Goal: Browse casually: Explore the website without a specific task or goal

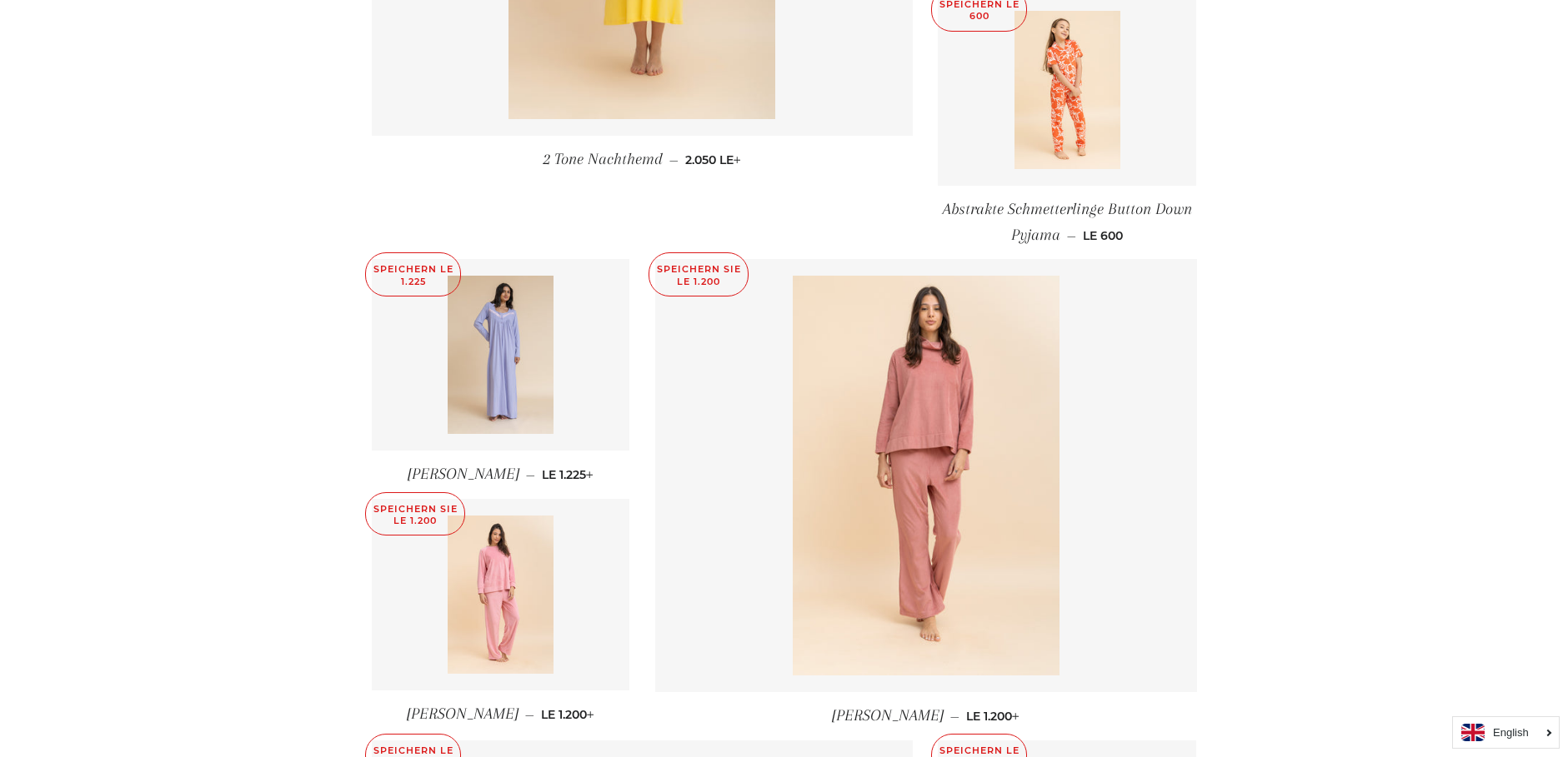
scroll to position [667, 0]
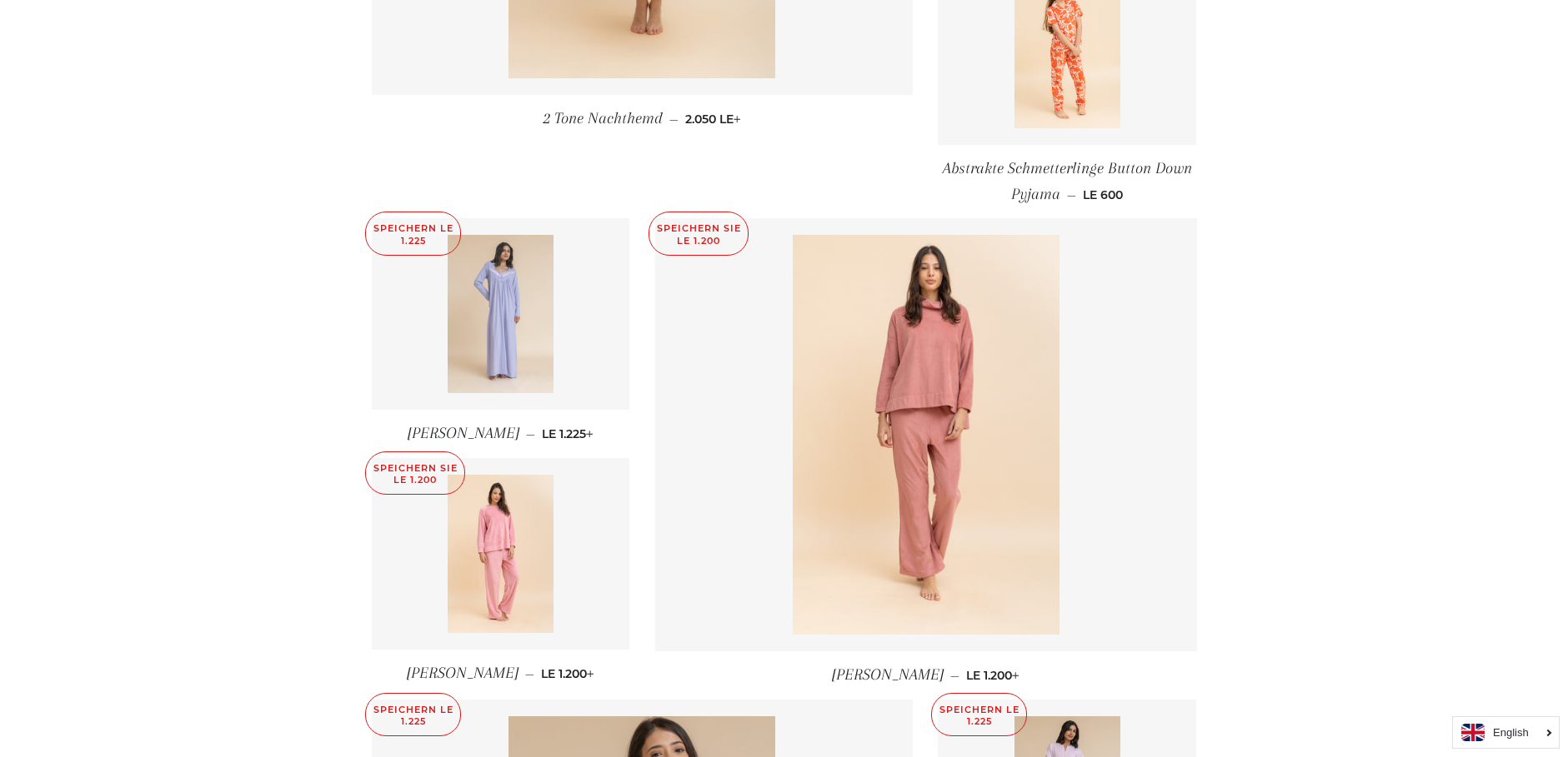
click at [493, 325] on img at bounding box center [500, 313] width 106 height 158
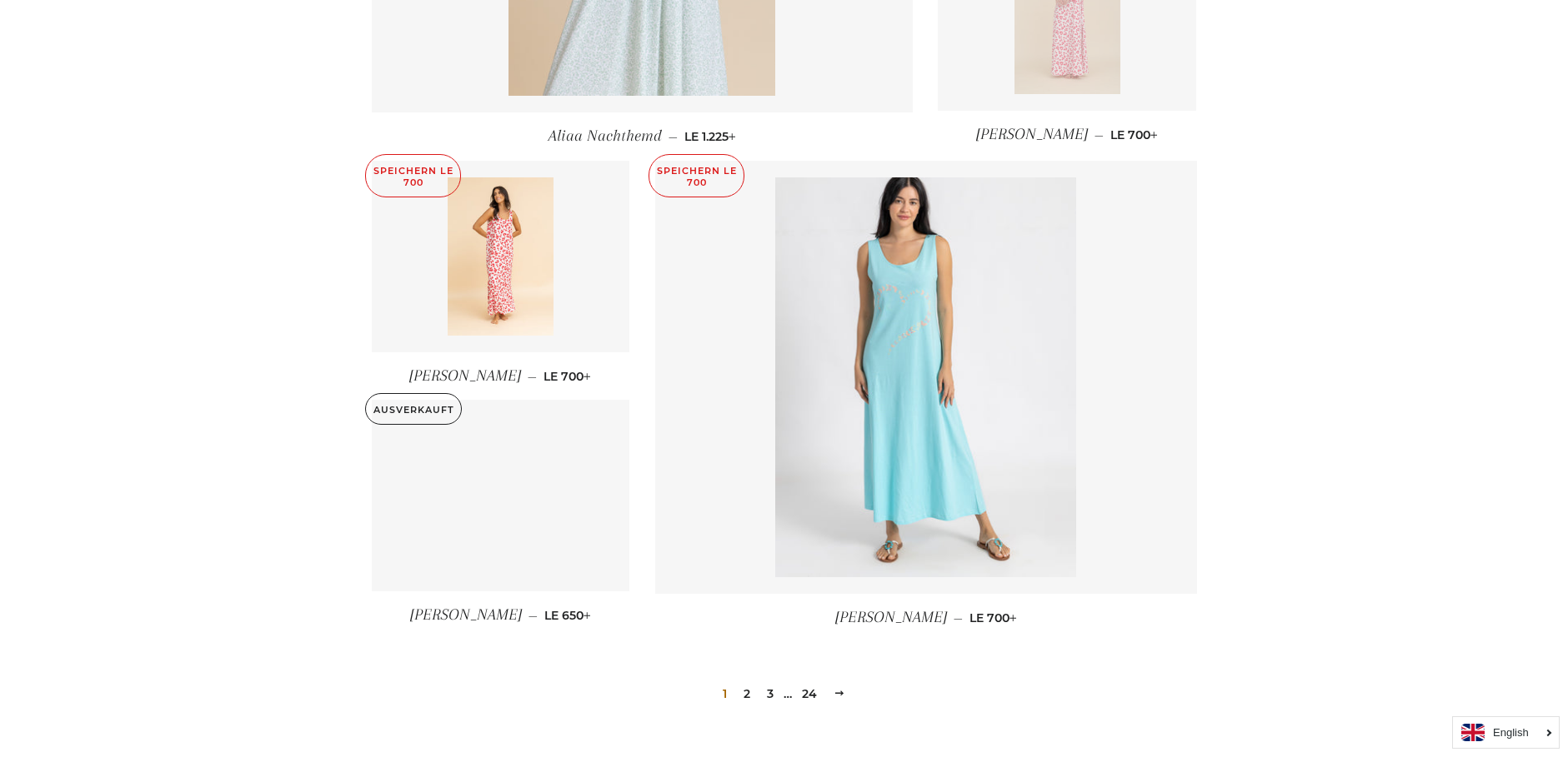
scroll to position [1895, 0]
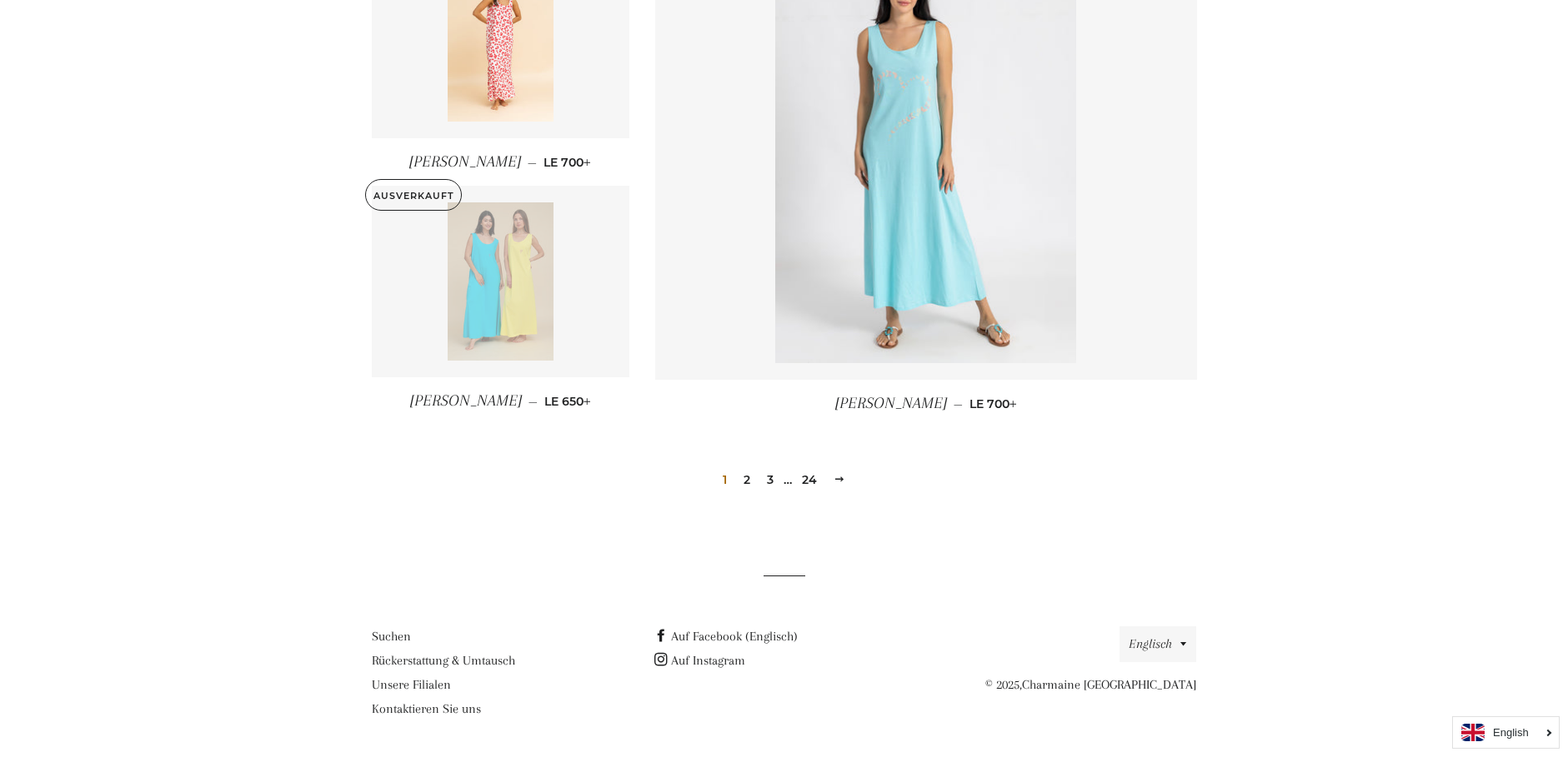
click at [745, 479] on link "2" at bounding box center [746, 480] width 20 height 25
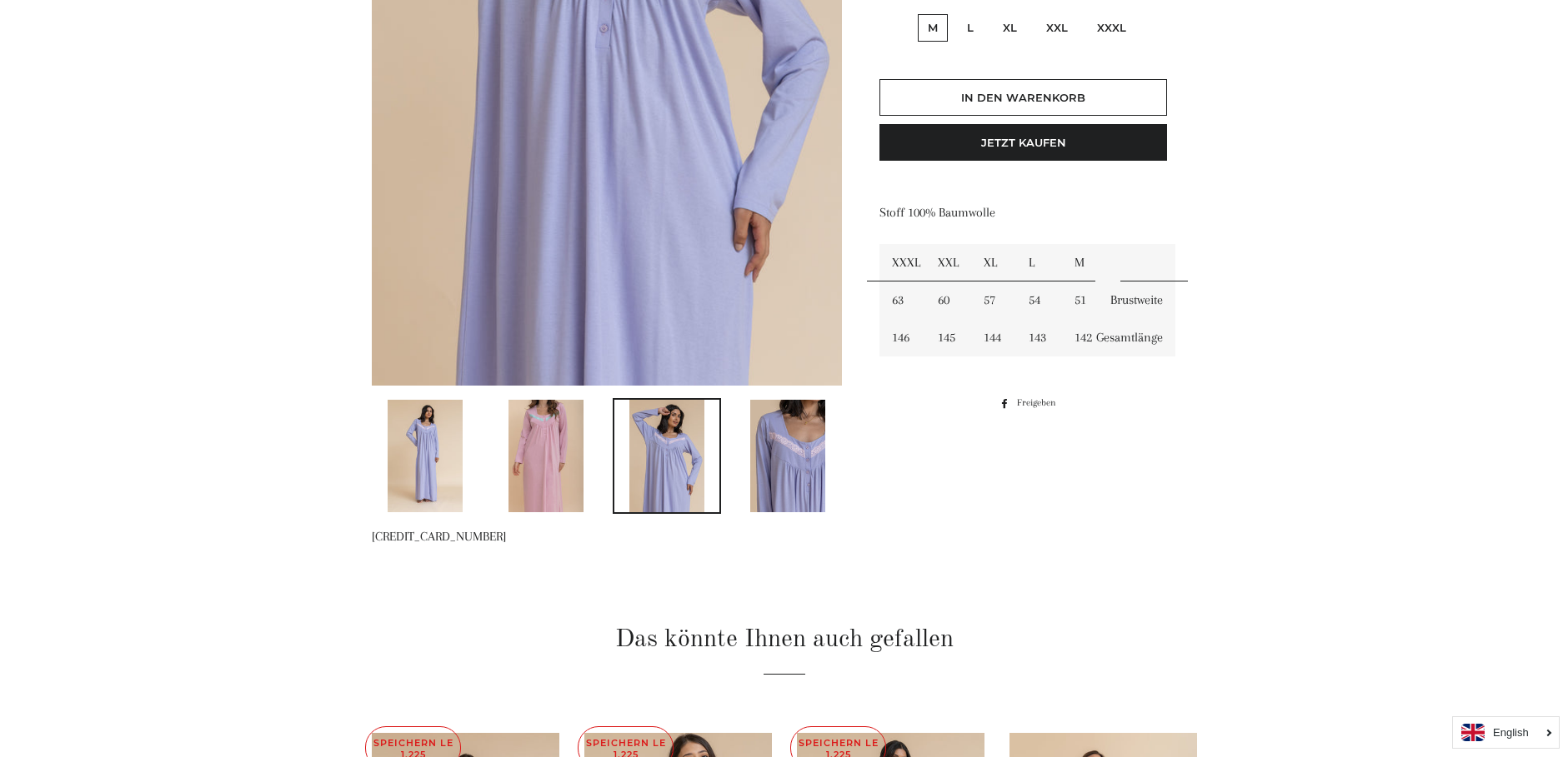
click at [545, 470] on img at bounding box center [546, 456] width 75 height 112
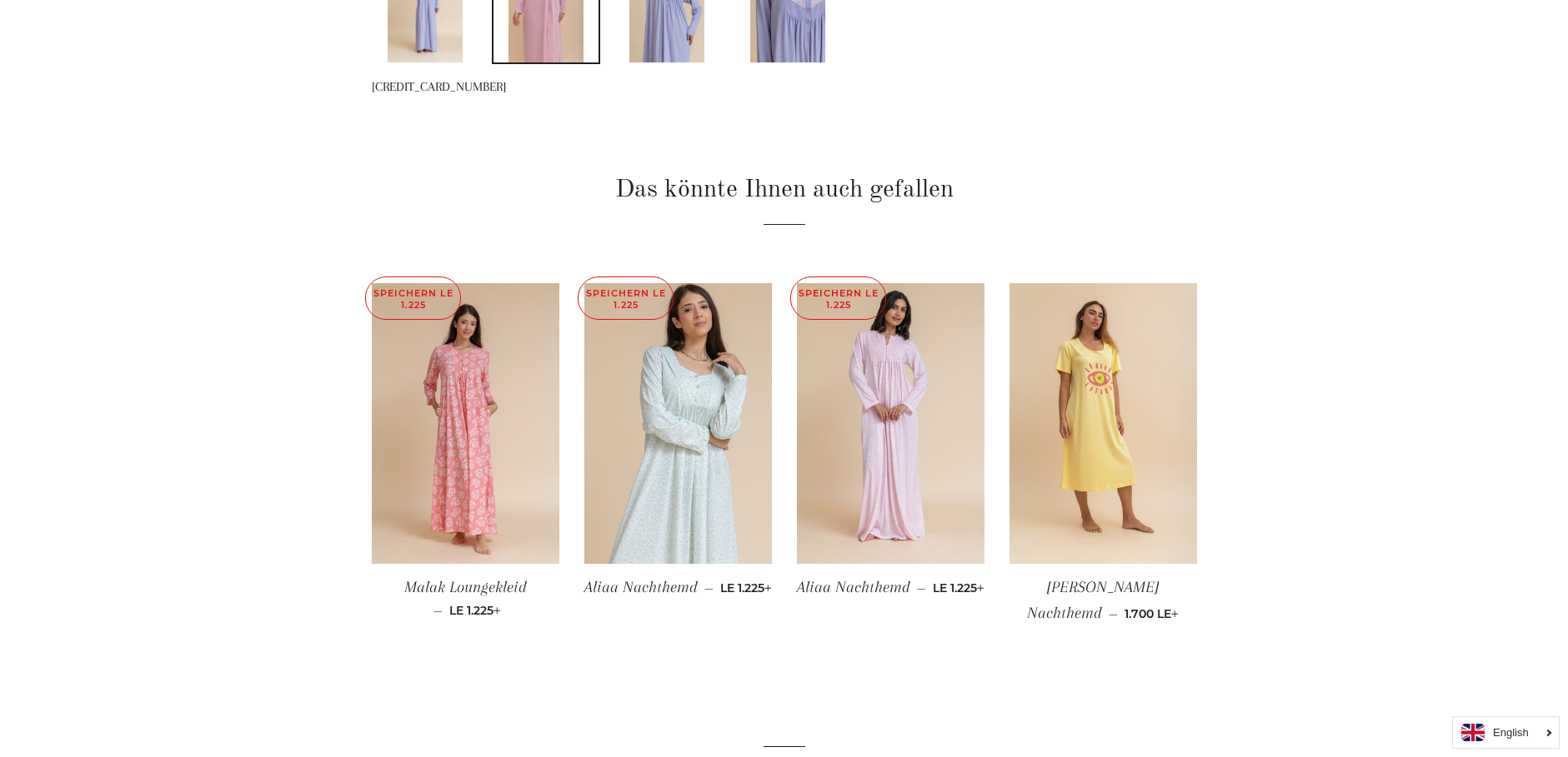
scroll to position [948, 0]
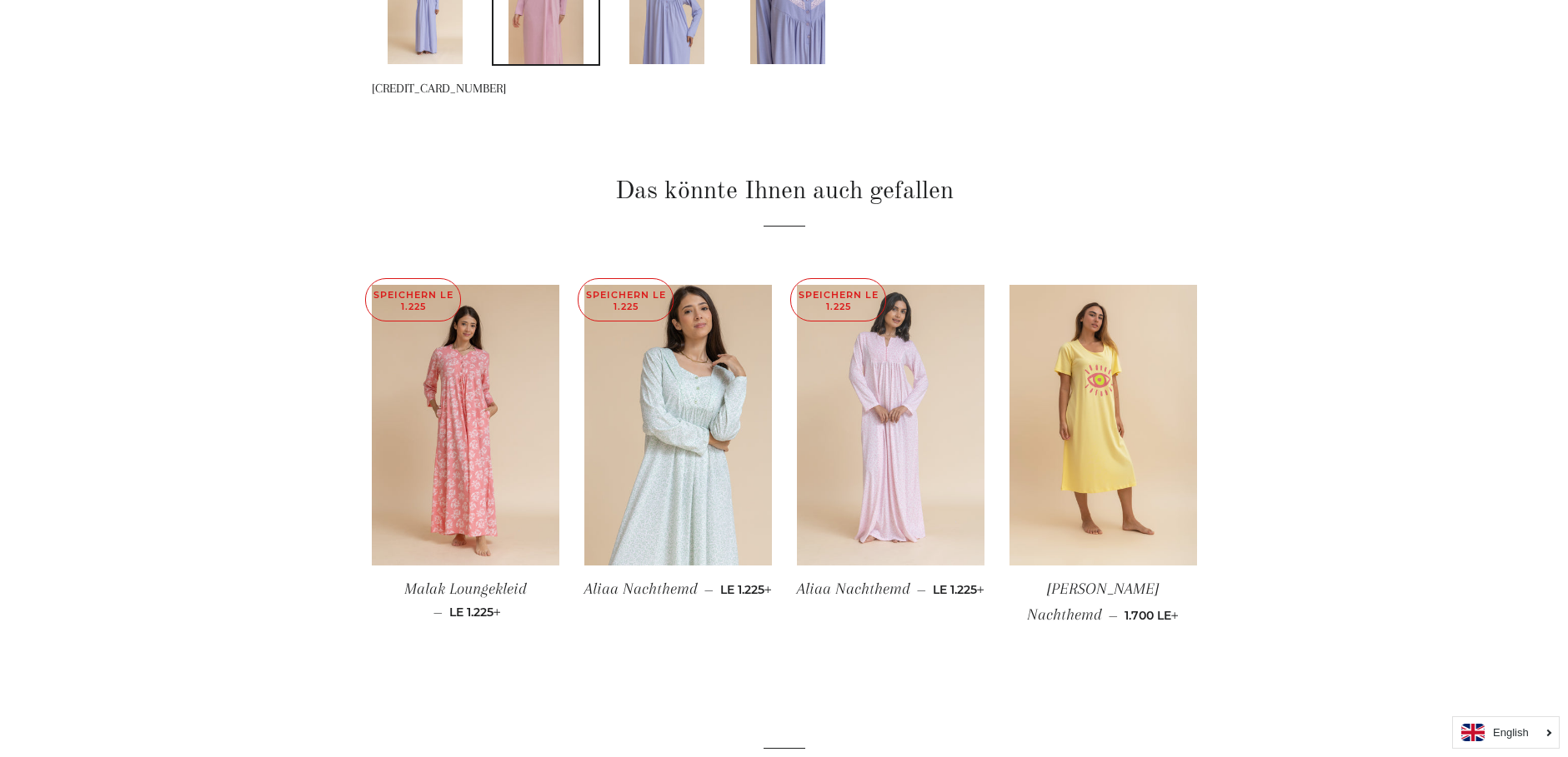
click at [887, 463] on img at bounding box center [890, 425] width 187 height 282
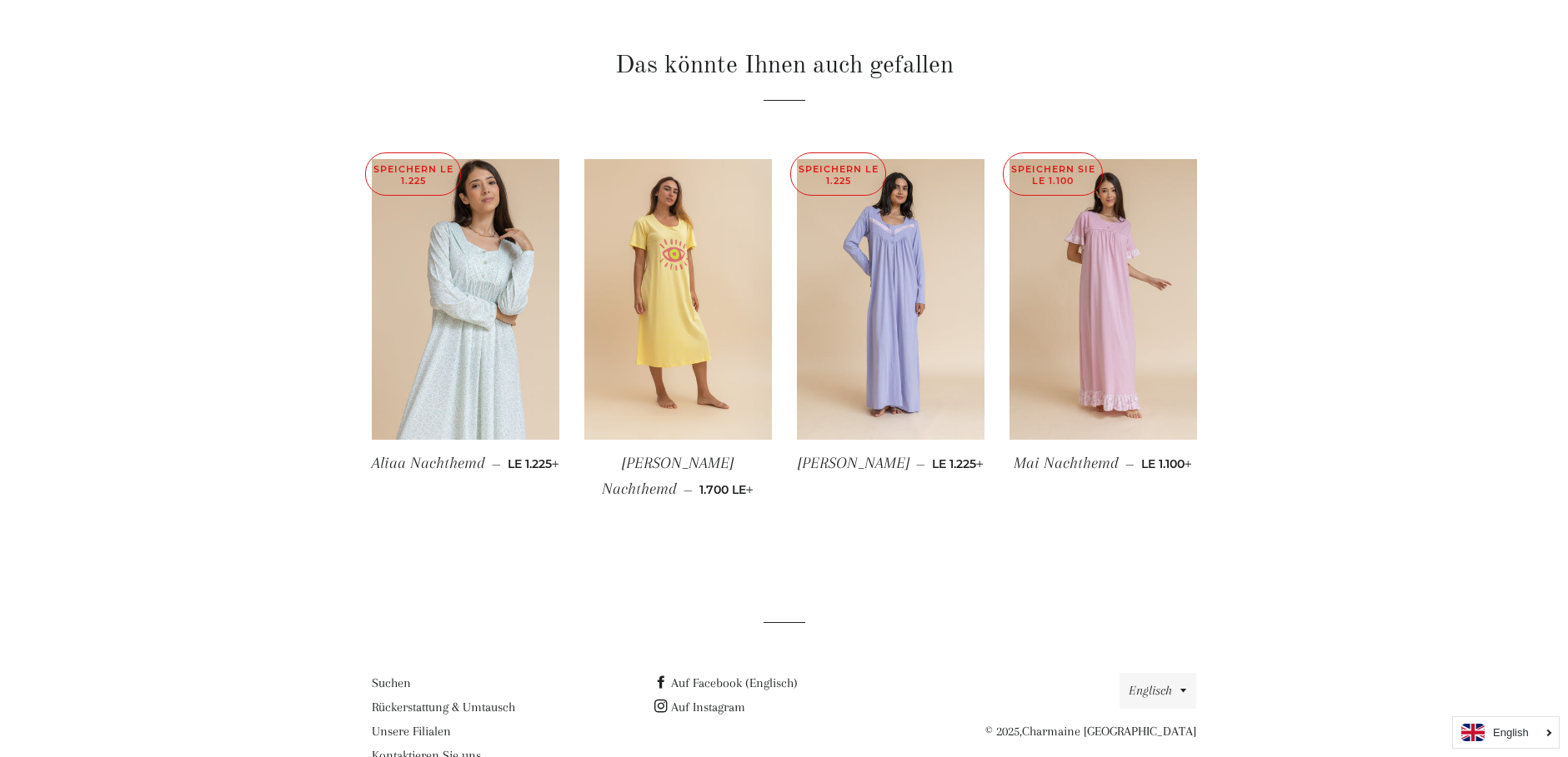
scroll to position [1083, 0]
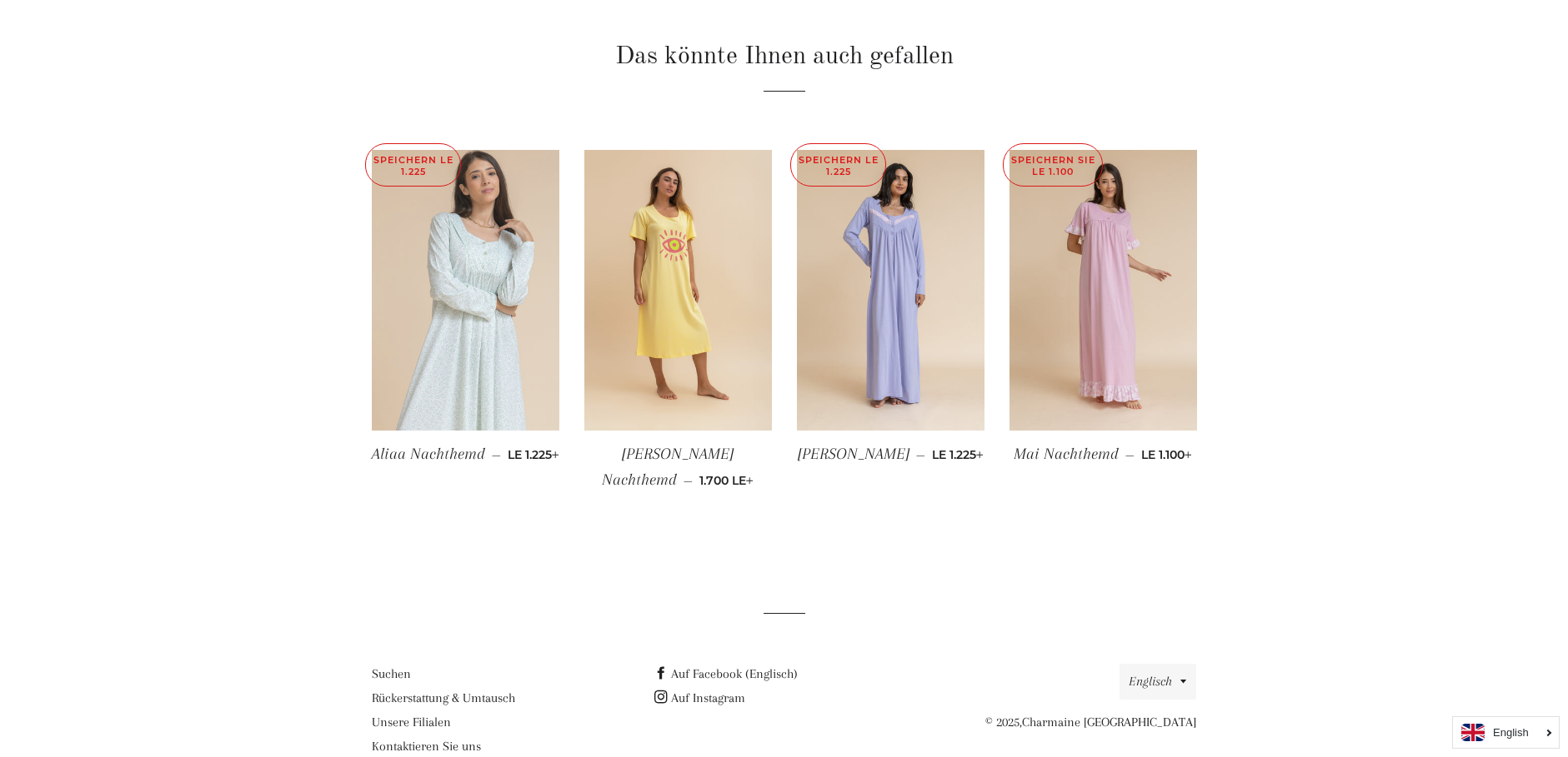
click at [476, 369] on img at bounding box center [465, 291] width 187 height 282
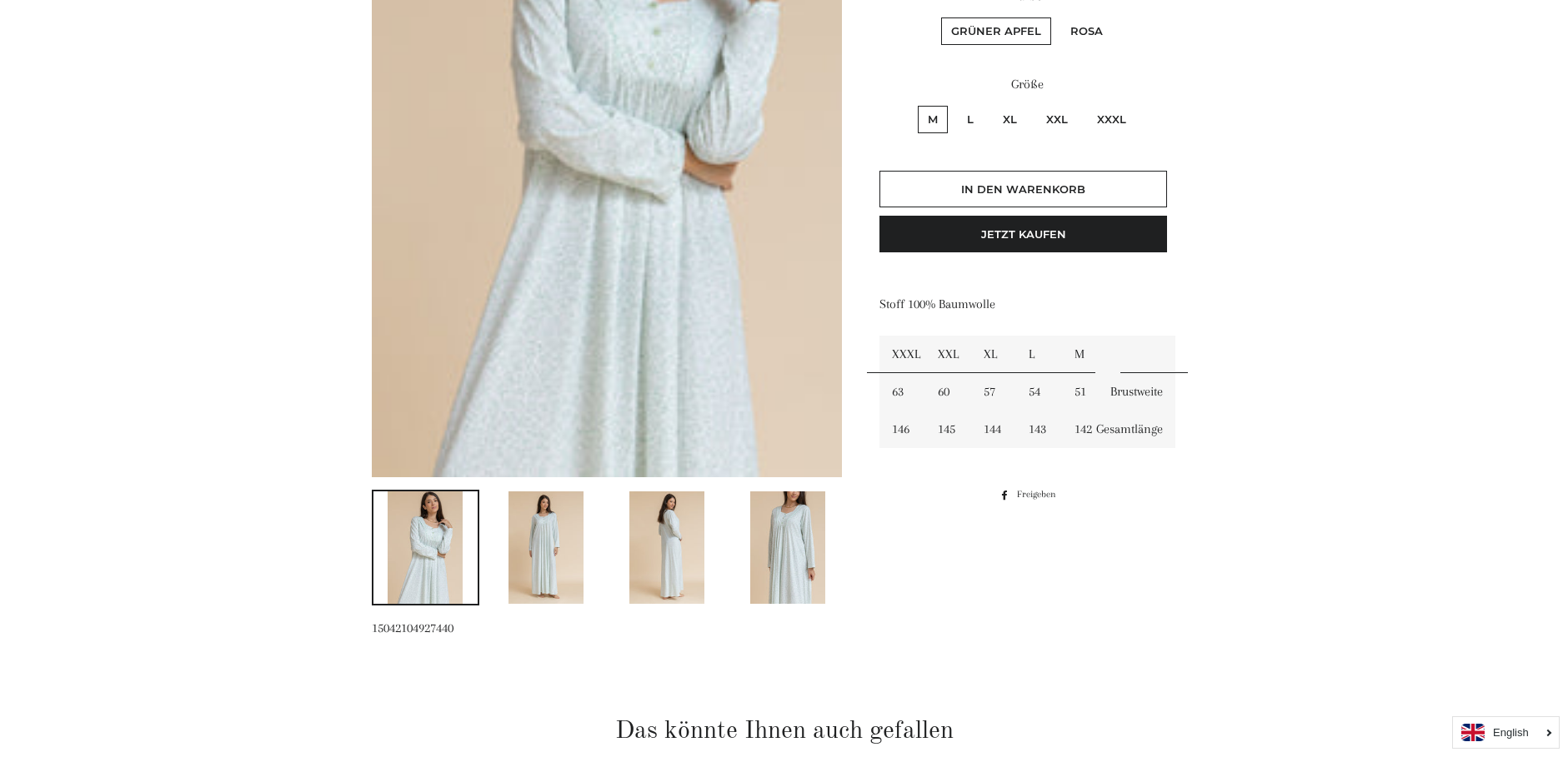
scroll to position [500, 0]
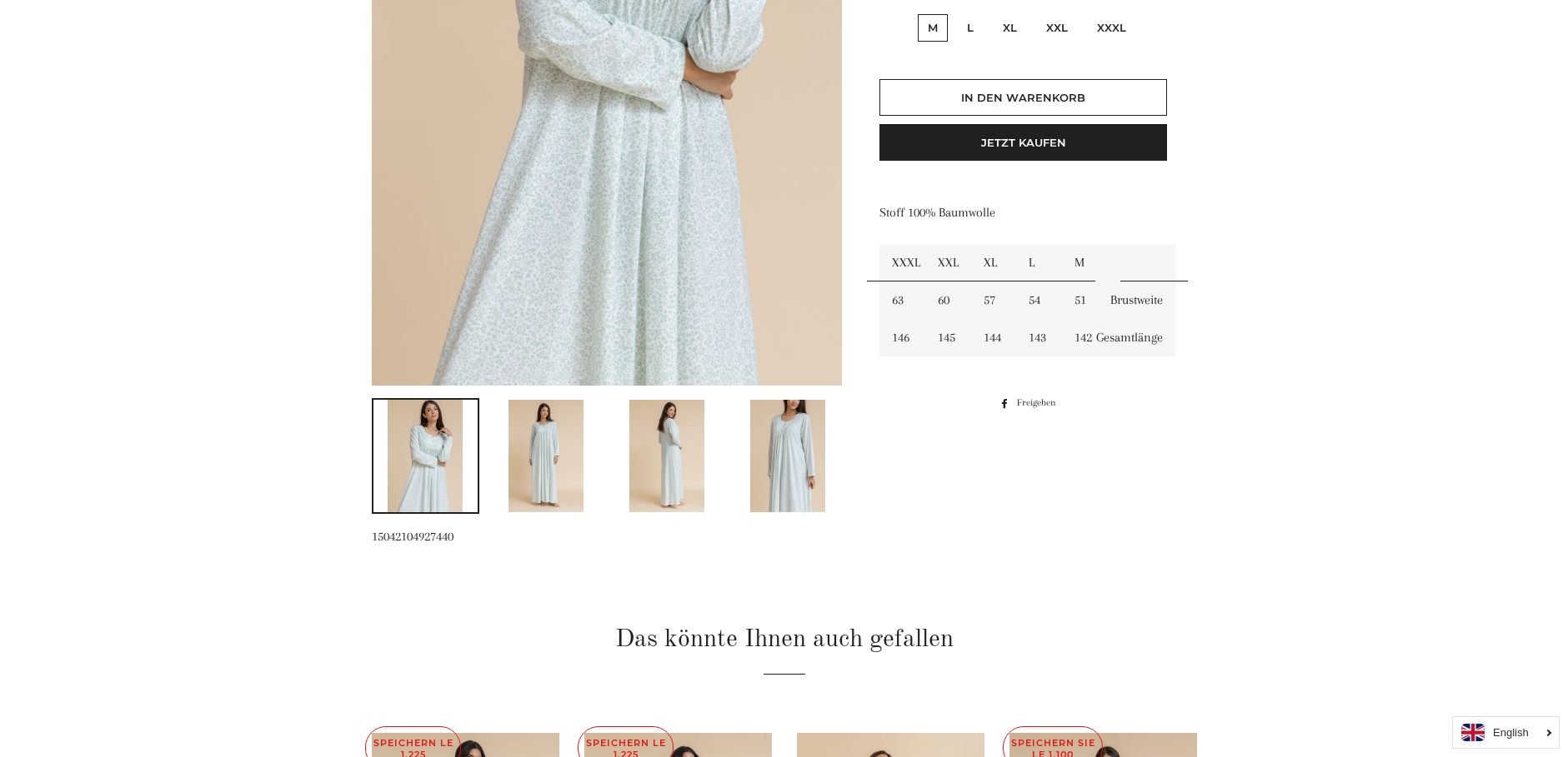
click at [532, 479] on img at bounding box center [546, 456] width 75 height 112
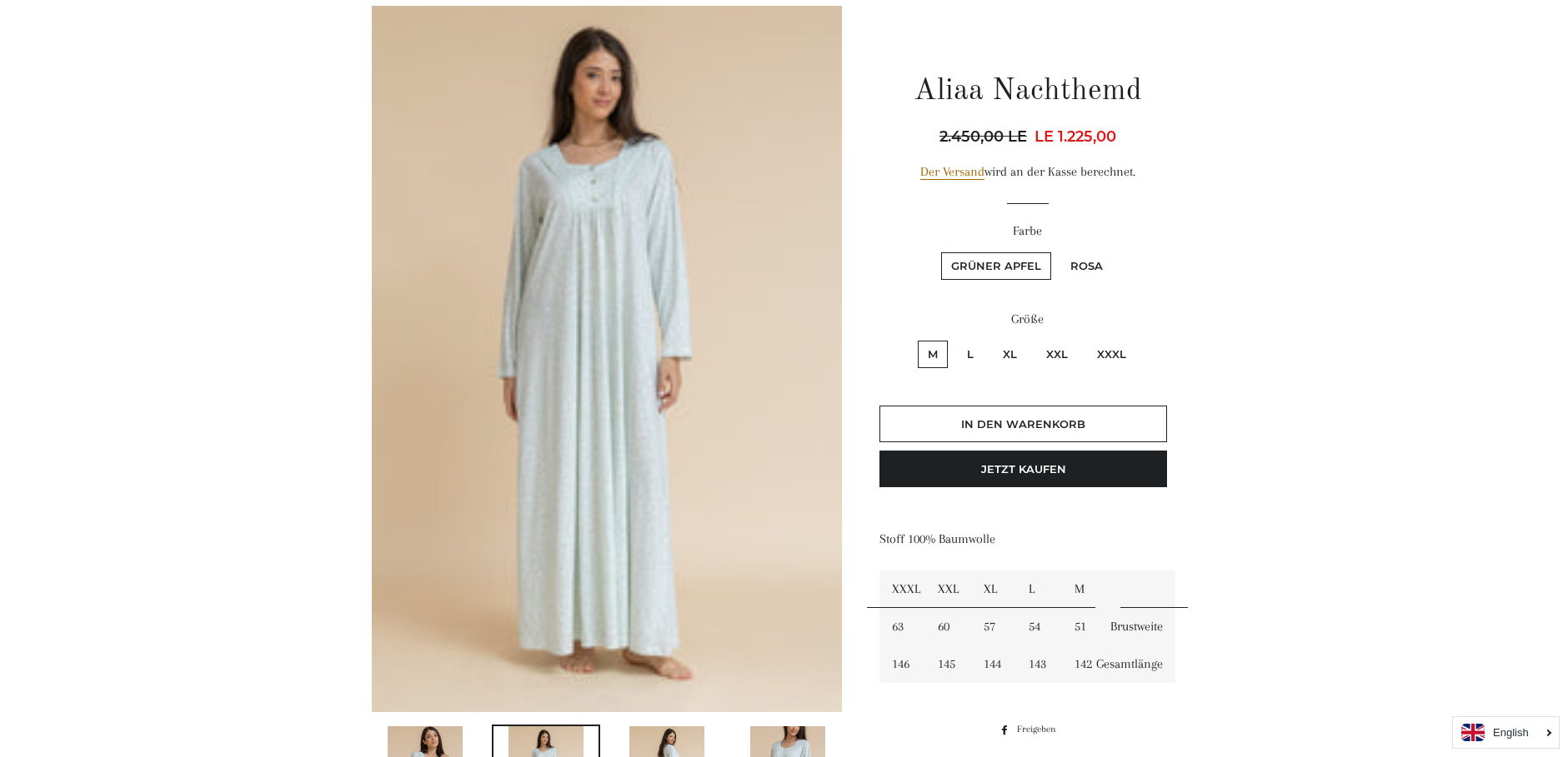
scroll to position [166, 0]
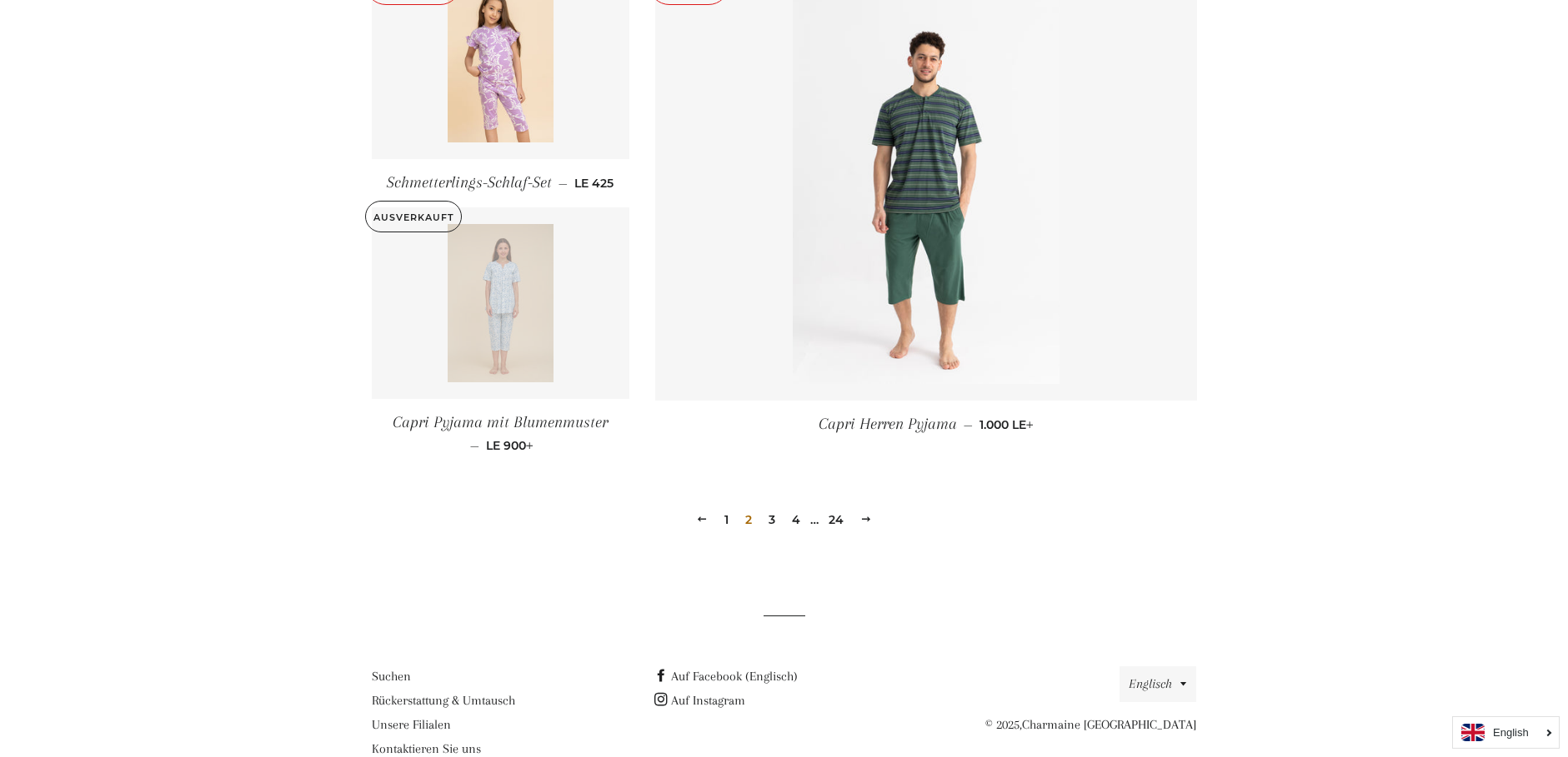
scroll to position [1956, 0]
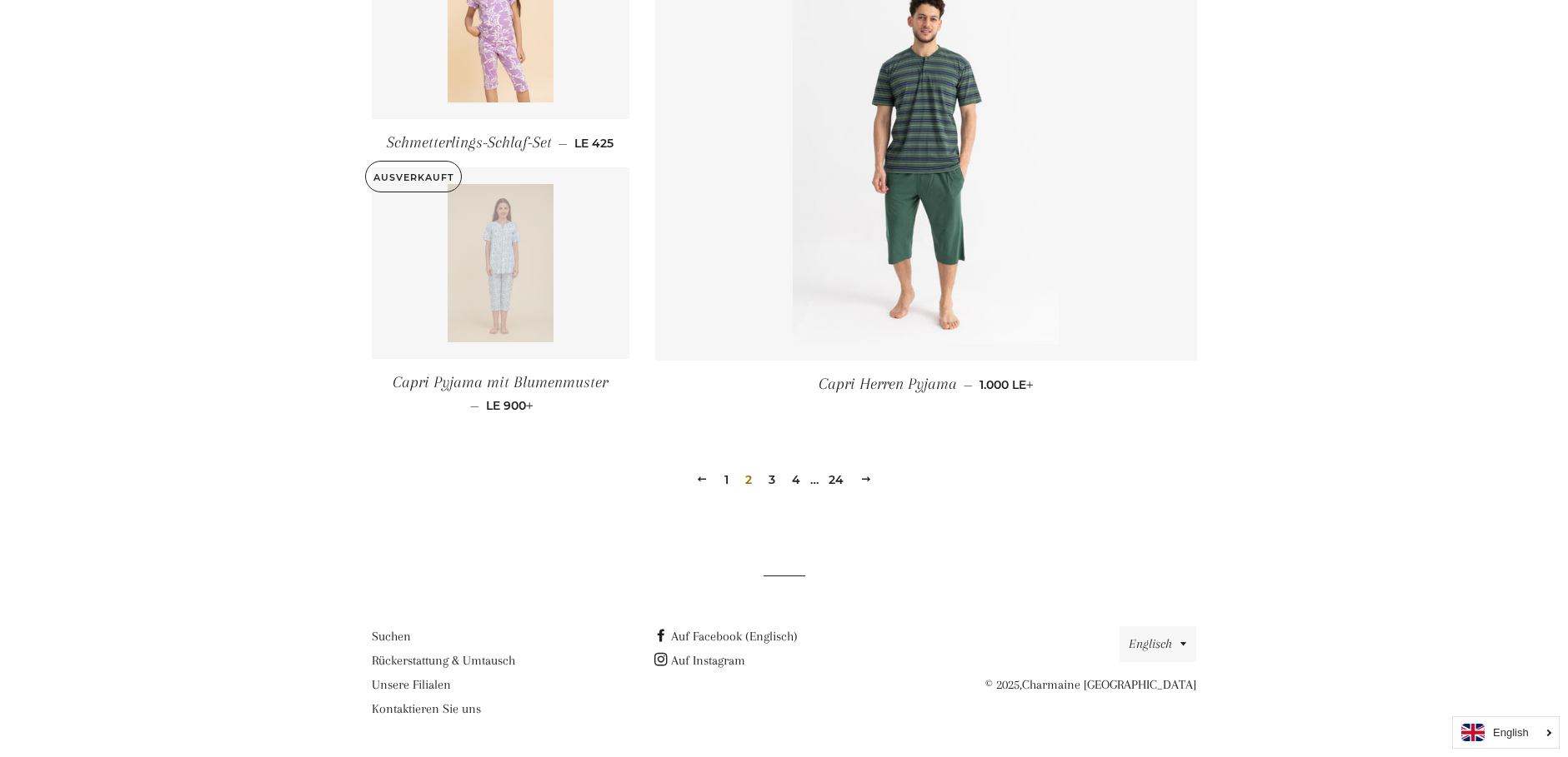
click at [771, 476] on link "3" at bounding box center [772, 480] width 20 height 25
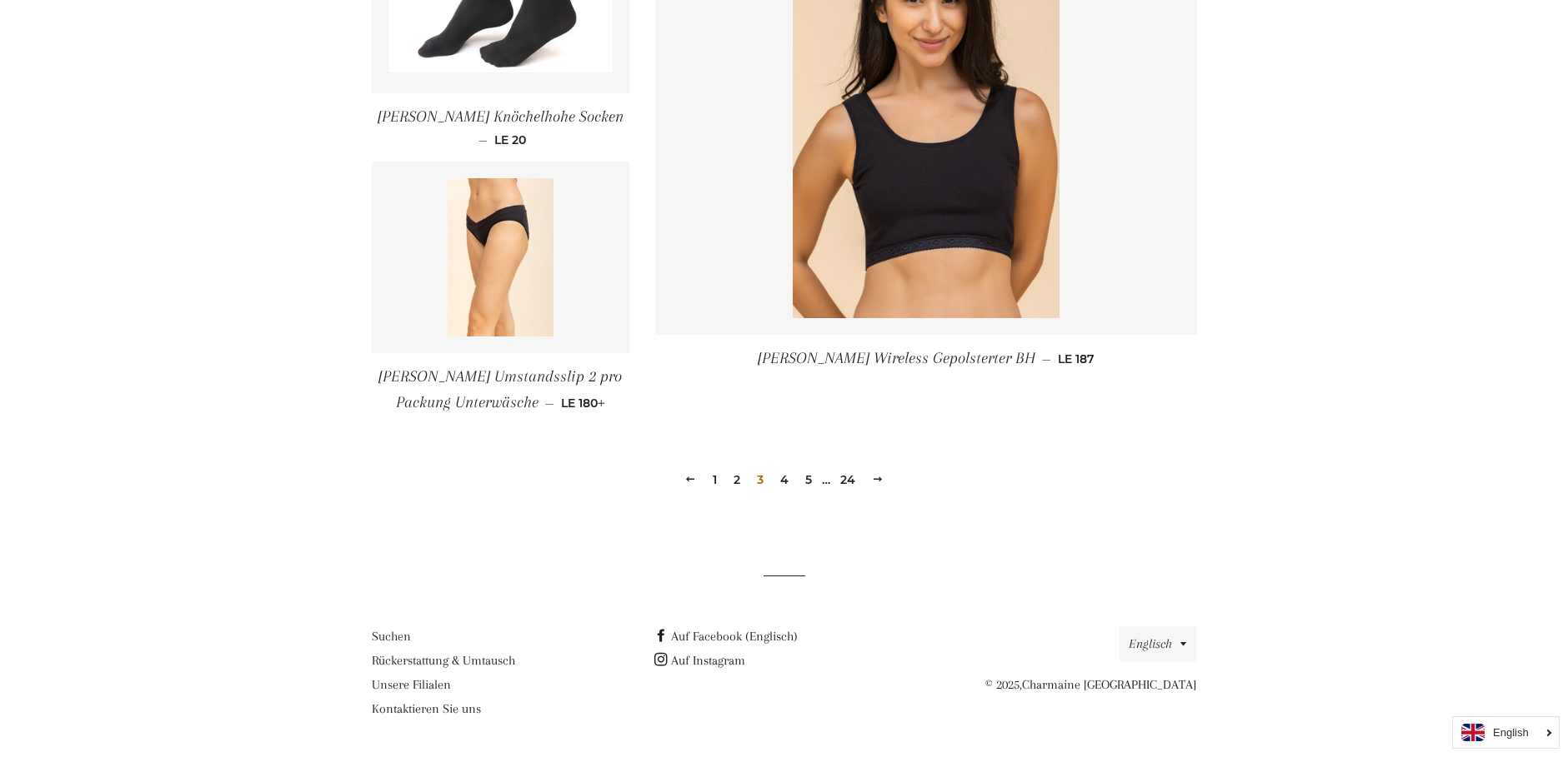
scroll to position [1977, 0]
click at [787, 477] on link "4" at bounding box center [784, 480] width 22 height 25
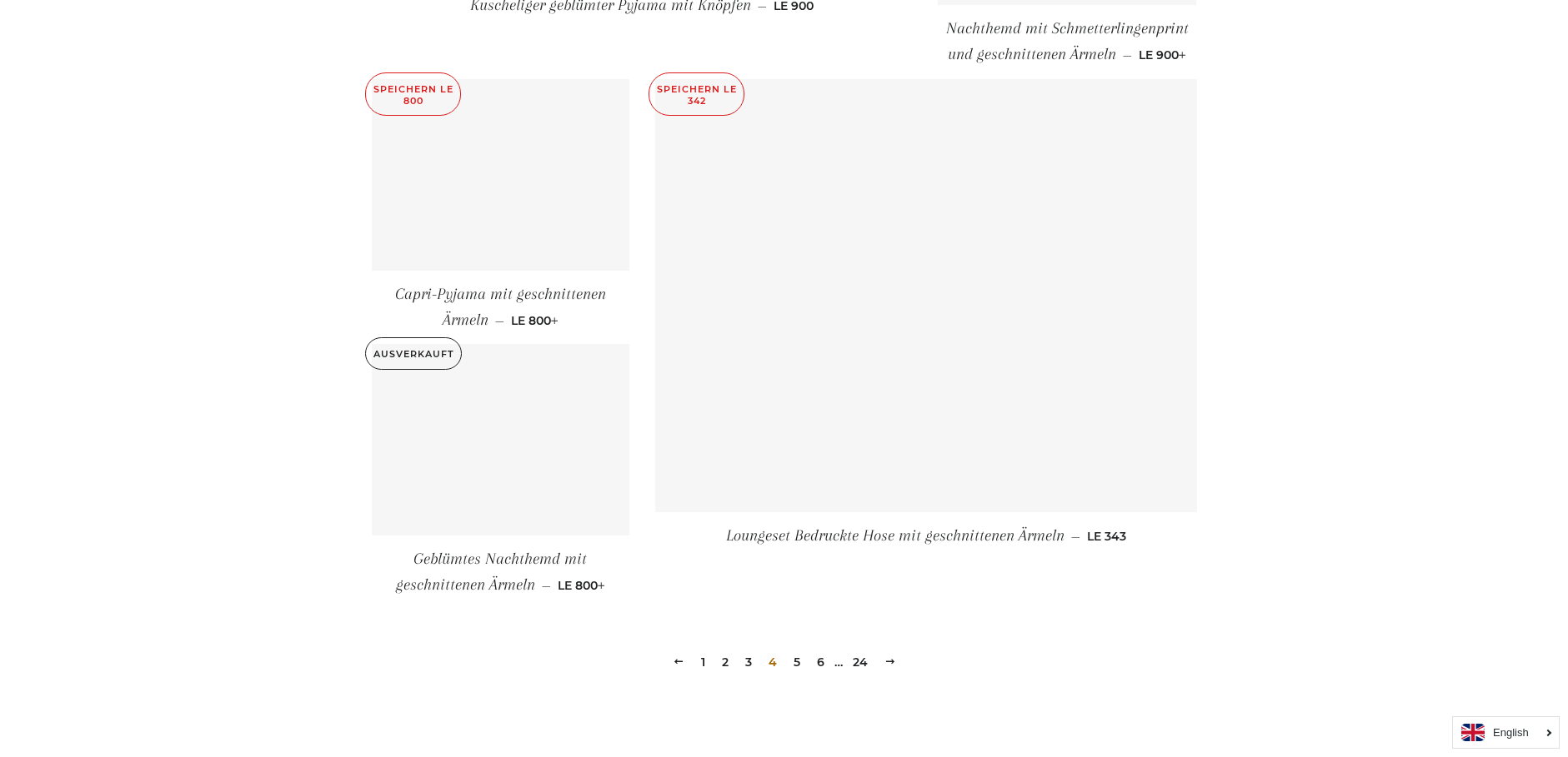
scroll to position [1833, 0]
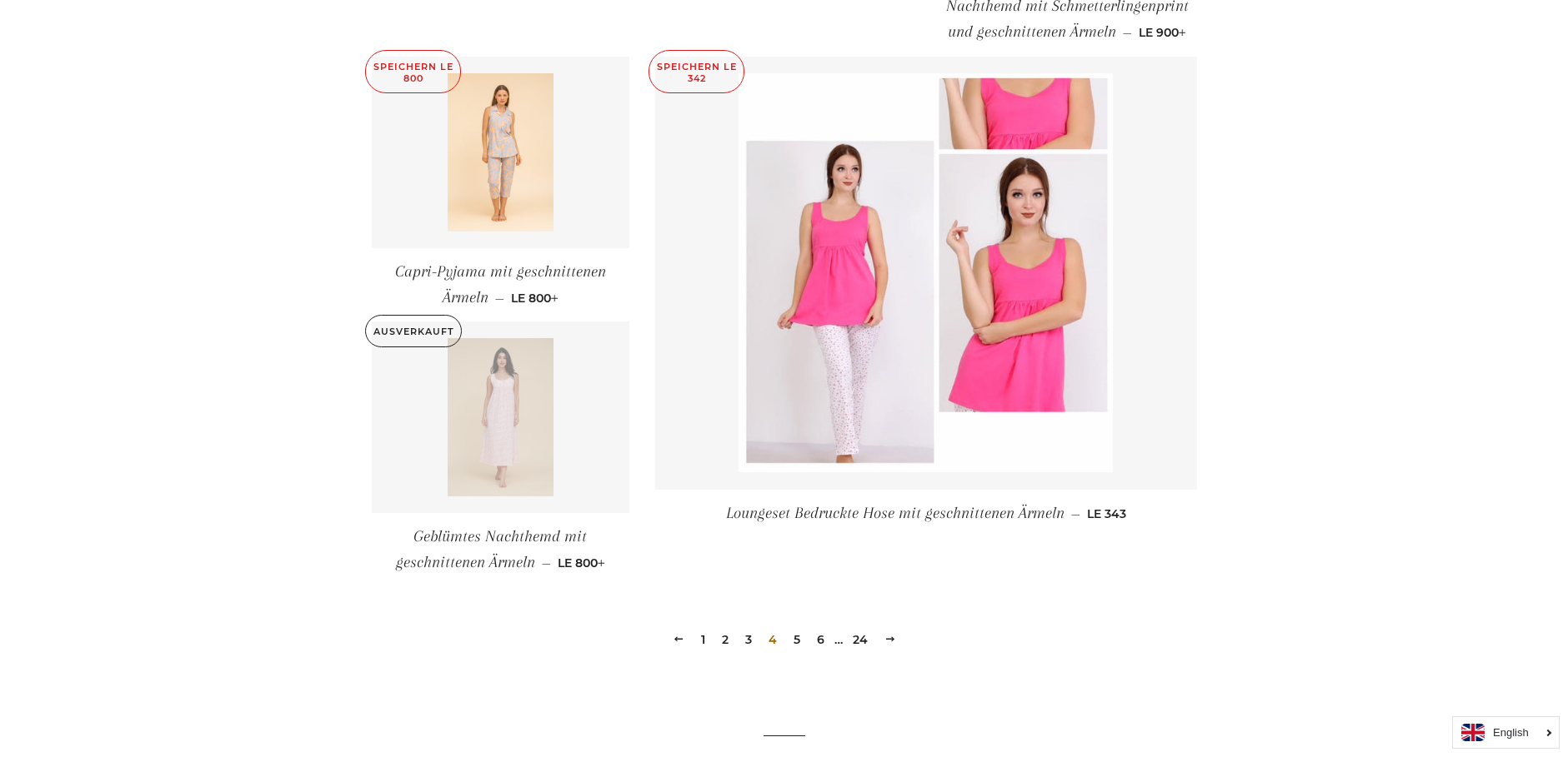
click at [797, 631] on link "5" at bounding box center [797, 640] width 20 height 25
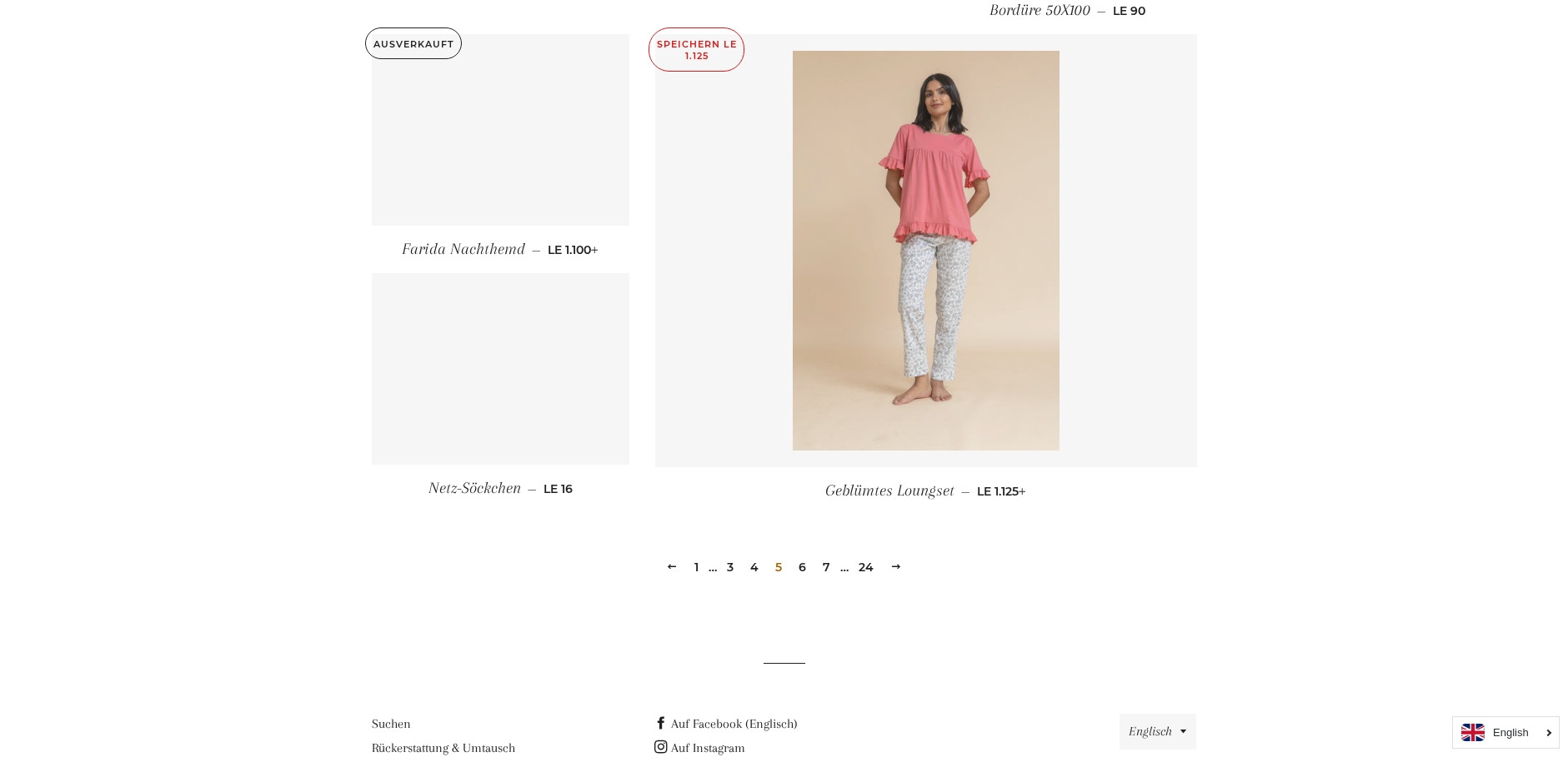
scroll to position [1559, 0]
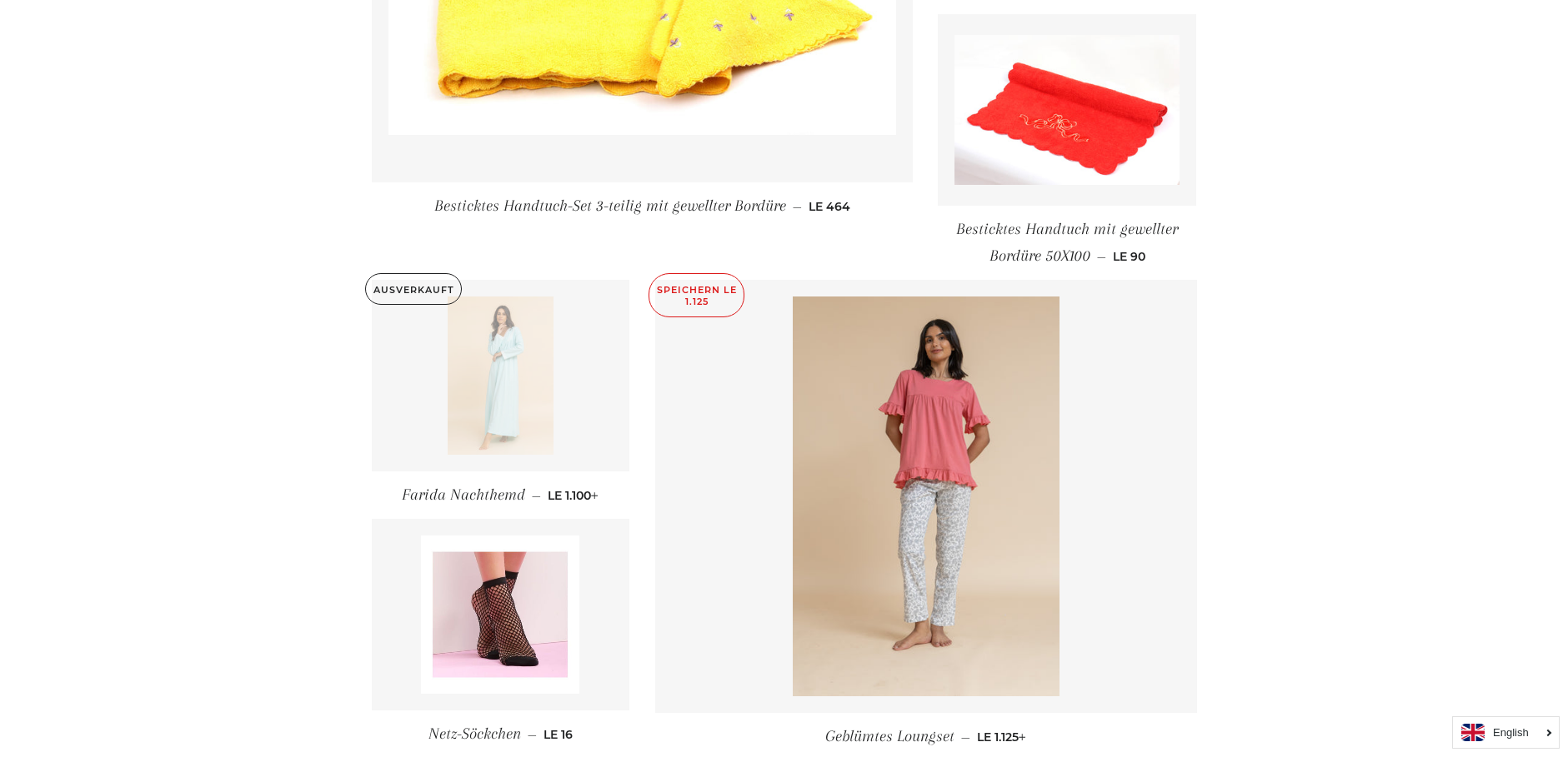
click at [507, 383] on img at bounding box center [500, 375] width 106 height 158
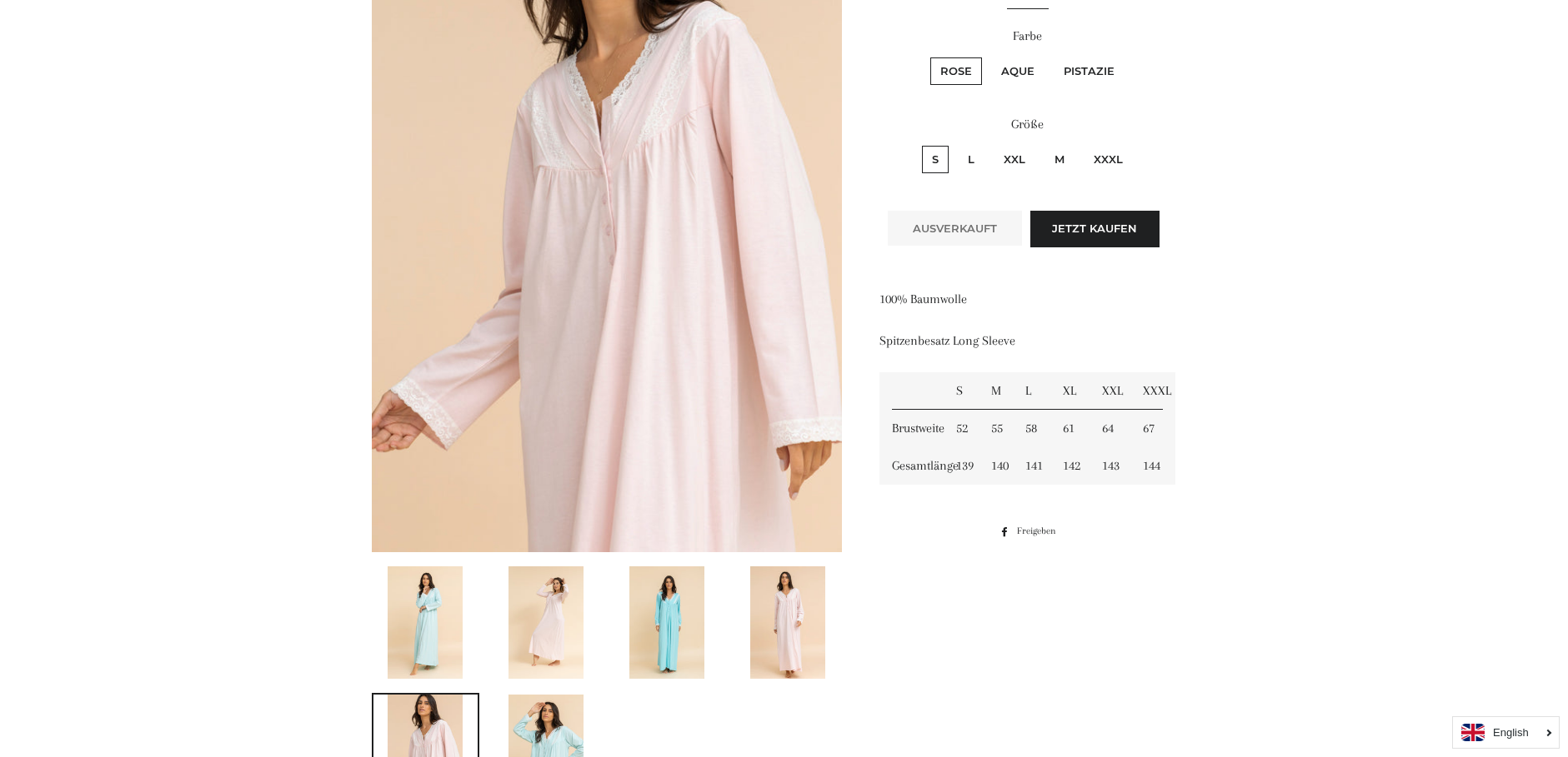
scroll to position [500, 0]
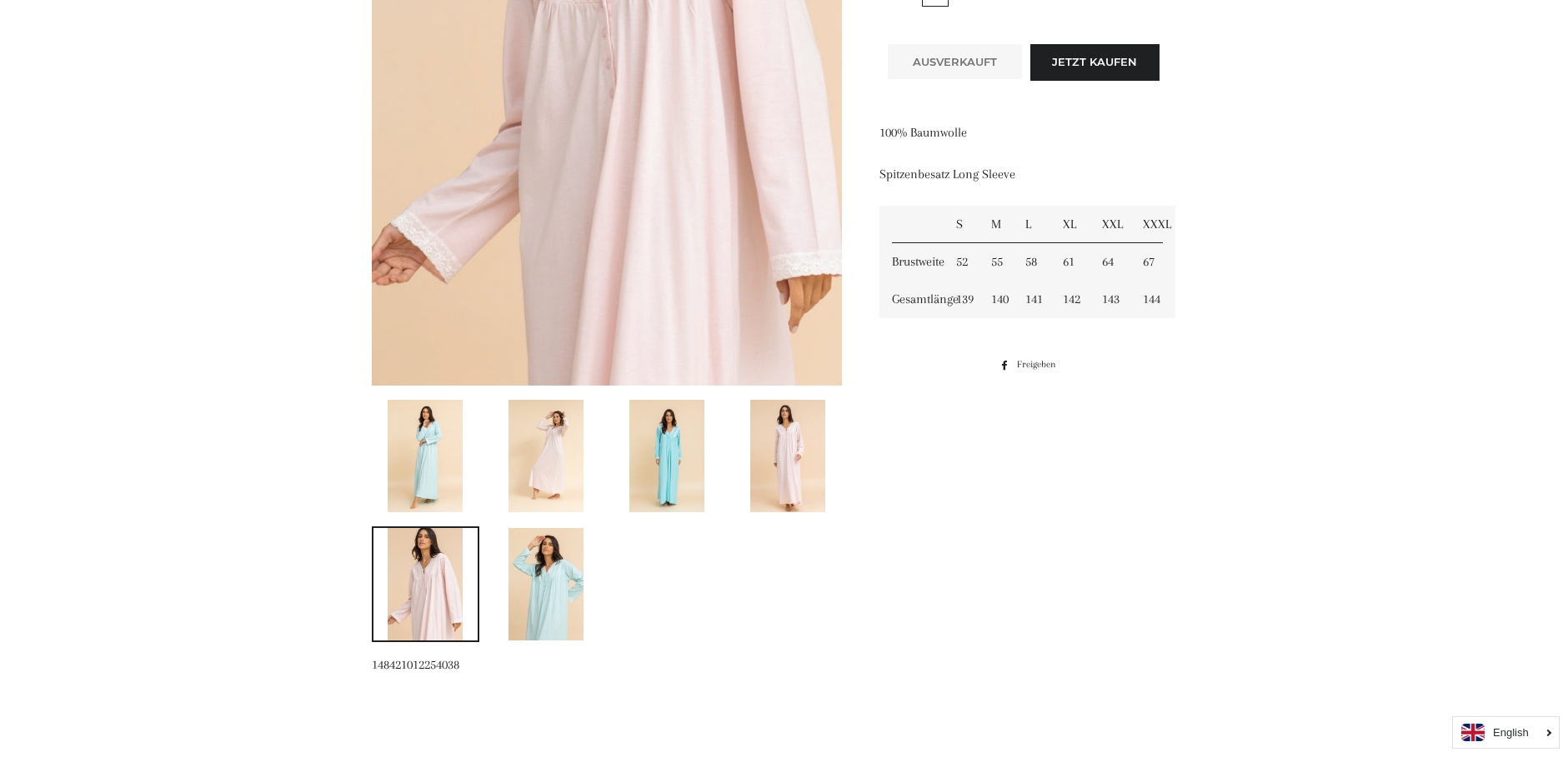
click at [796, 487] on img at bounding box center [787, 456] width 75 height 112
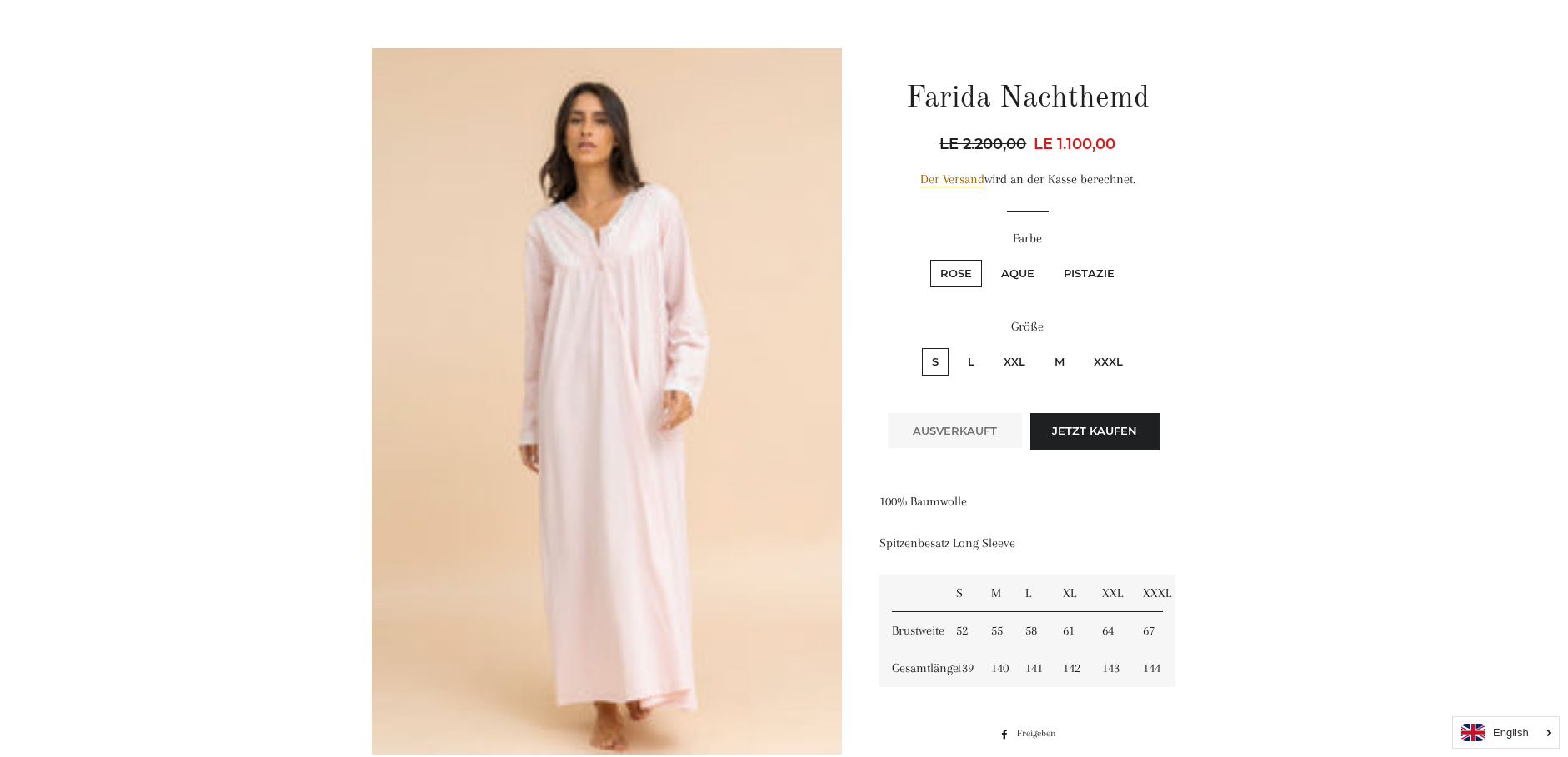
scroll to position [123, 0]
